Goal: Transaction & Acquisition: Purchase product/service

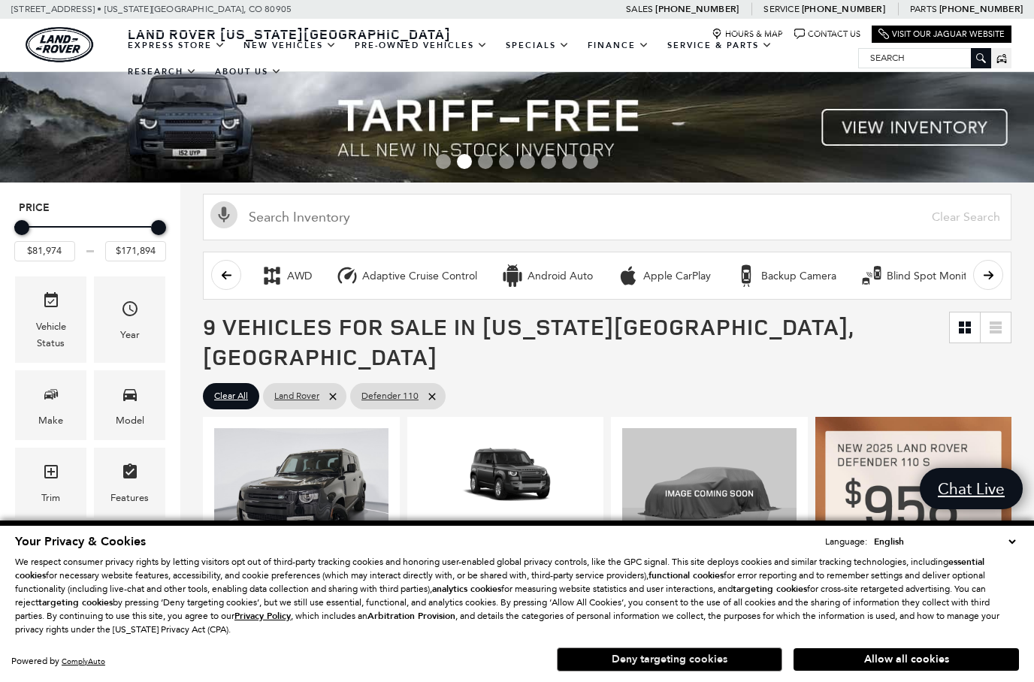
click at [737, 653] on button "Deny targeting cookies" at bounding box center [669, 659] width 225 height 24
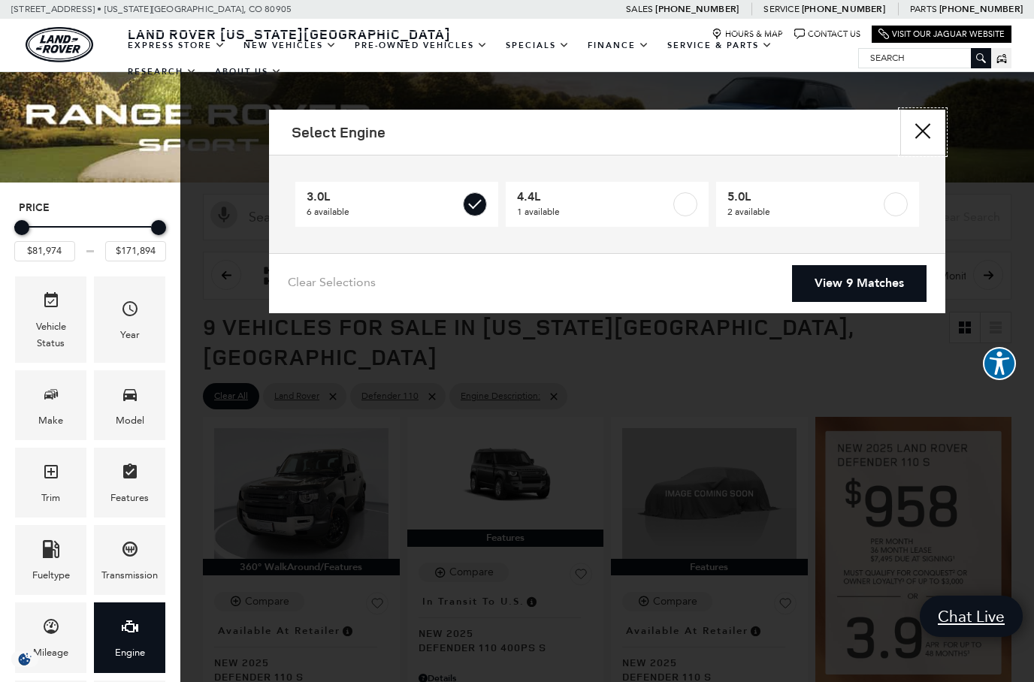
type input "$85,062"
checkbox input "true"
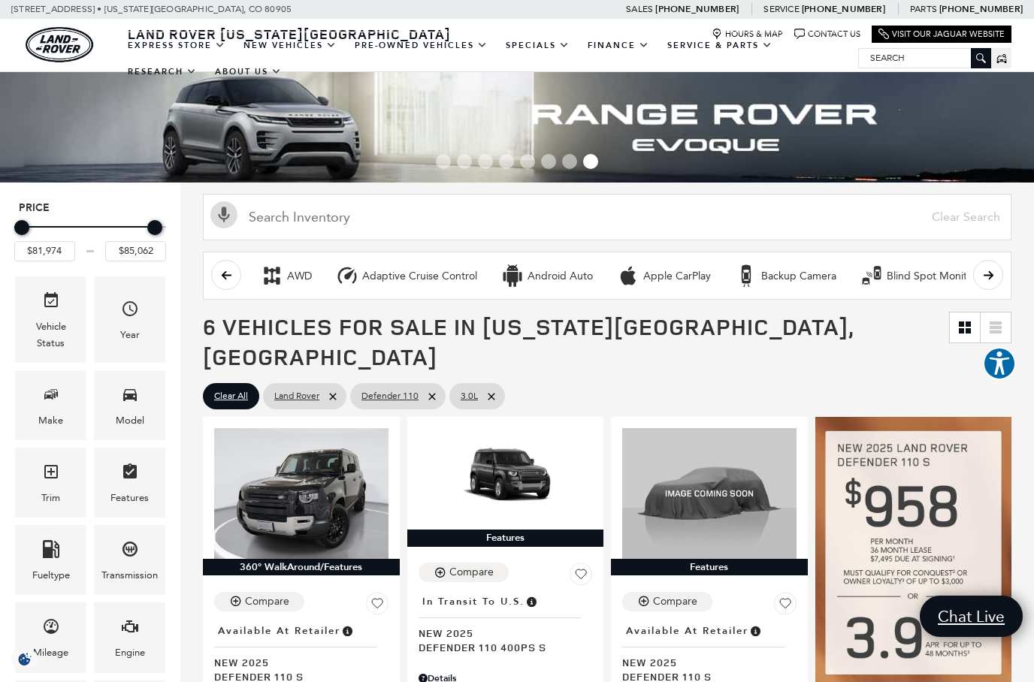
click at [1002, 273] on button "scroll right" at bounding box center [988, 275] width 30 height 30
